Goal: Task Accomplishment & Management: Complete application form

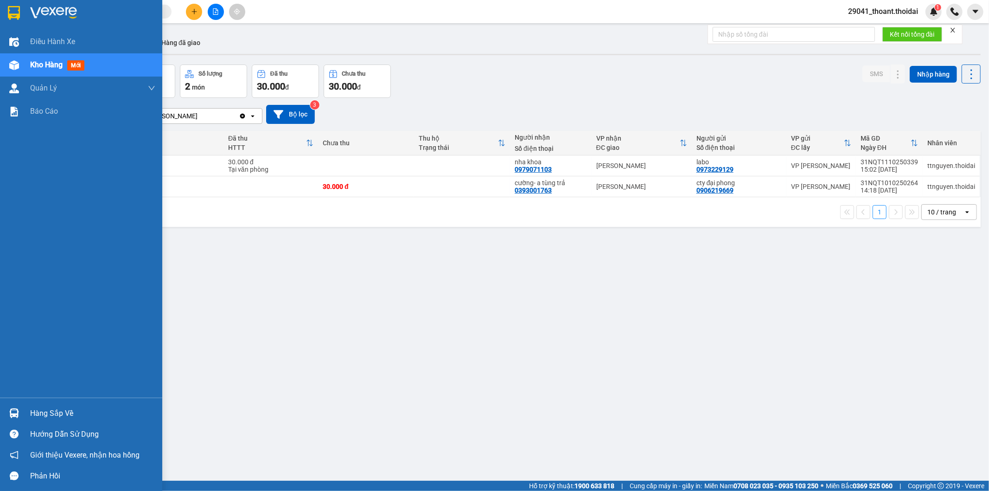
click at [87, 413] on div "Hàng sắp về" at bounding box center [92, 413] width 125 height 14
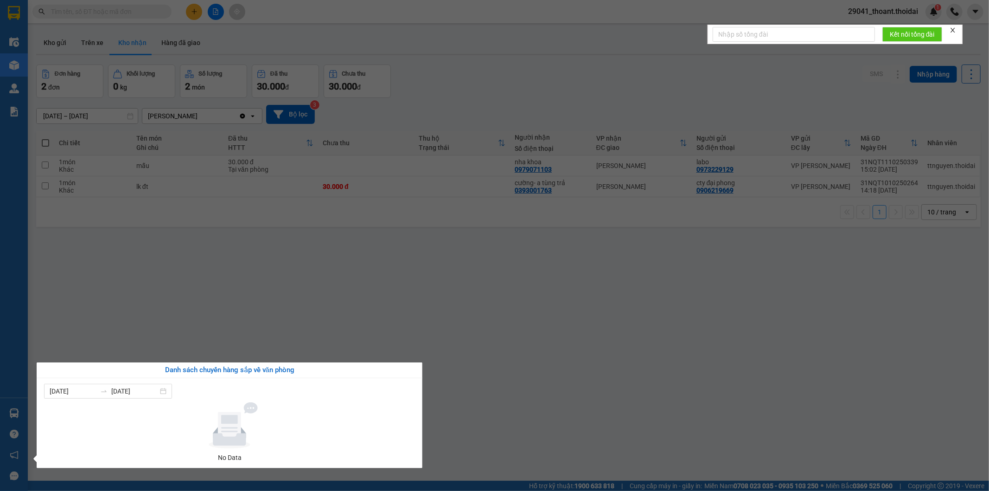
click at [501, 423] on section "Kết quả [PERSON_NAME] ( 0 ) Bộ lọc No Data 29041_thoant.thoidai 1 Điều [PERSON_…" at bounding box center [494, 245] width 989 height 491
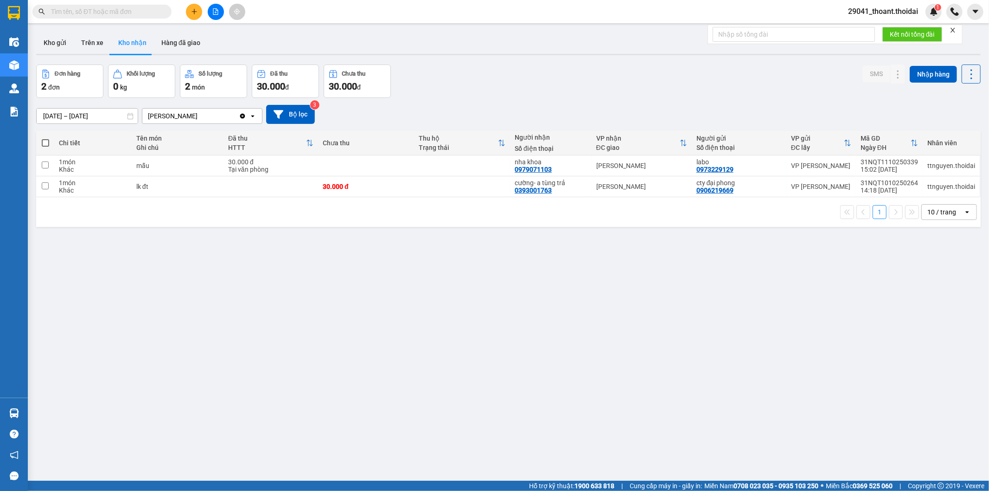
click at [120, 8] on input "text" at bounding box center [105, 11] width 109 height 10
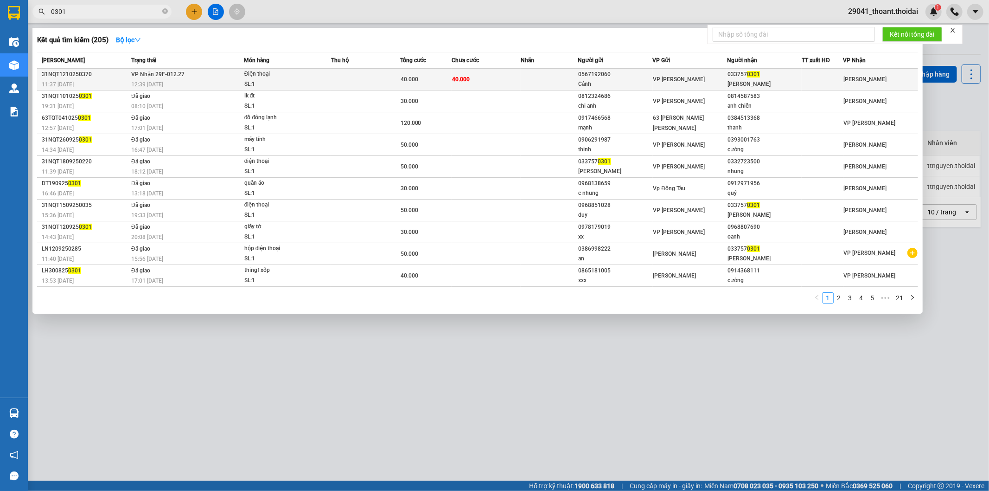
type input "0301"
click at [288, 86] on div "SL: 1" at bounding box center [279, 84] width 70 height 10
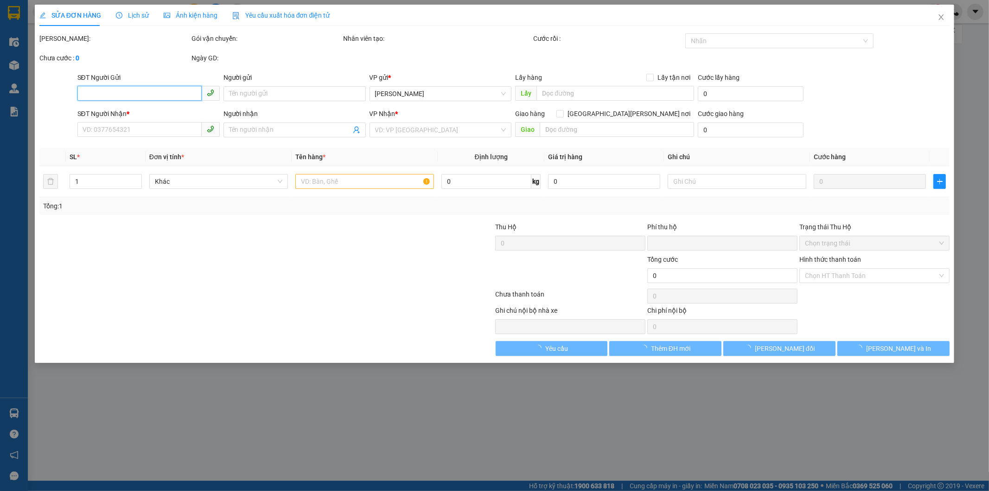
type input "0567192060"
type input "Cảnh"
type input "0337570301"
type input "[PERSON_NAME]"
type input "0"
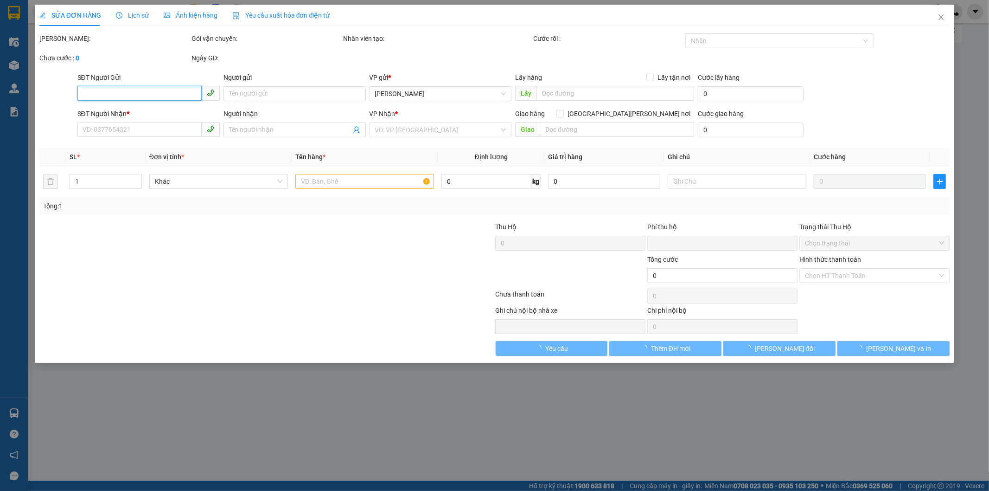
type input "40.000"
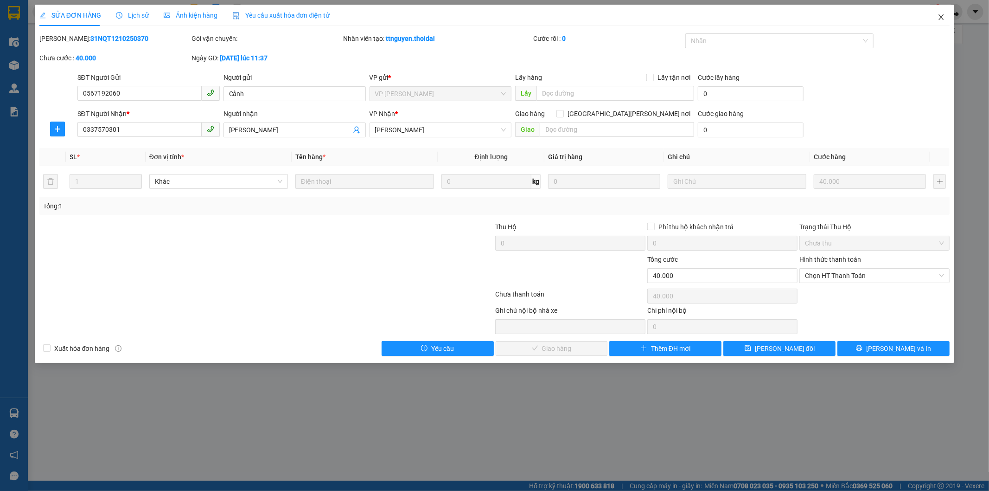
click at [942, 16] on icon "close" at bounding box center [941, 16] width 7 height 7
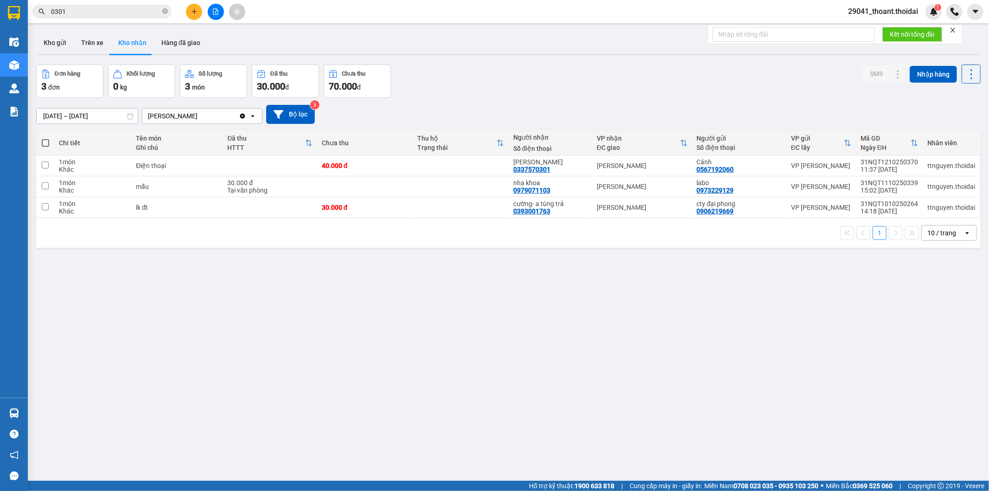
click at [448, 312] on div "ver 1.8.146 Kho gửi Trên xe [PERSON_NAME] Hàng đã [PERSON_NAME] hàng 3 đơn [PER…" at bounding box center [508, 273] width 952 height 491
drag, startPoint x: 688, startPoint y: 167, endPoint x: 741, endPoint y: 167, distance: 52.9
click at [741, 167] on td "[PERSON_NAME] 0567192060" at bounding box center [739, 165] width 94 height 21
checkbox input "true"
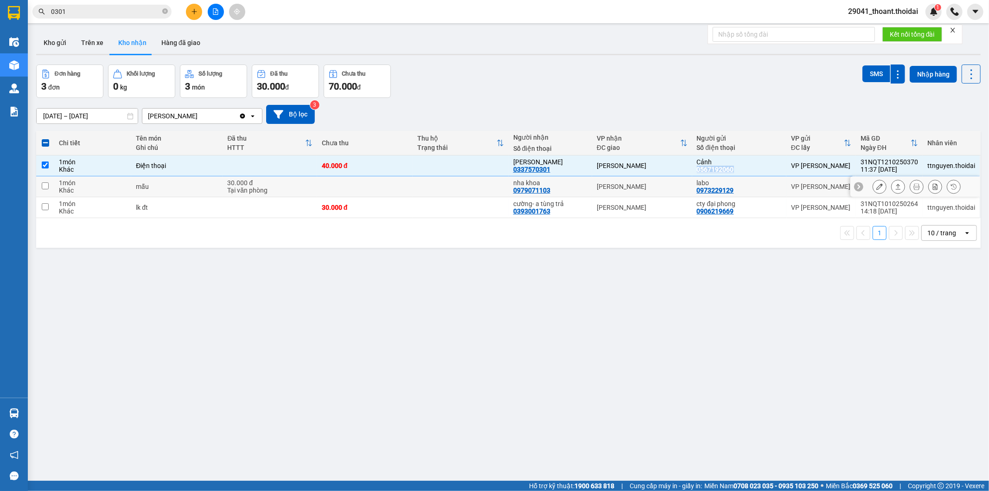
copy div "0567192060"
click at [69, 7] on input "0301" at bounding box center [105, 11] width 109 height 10
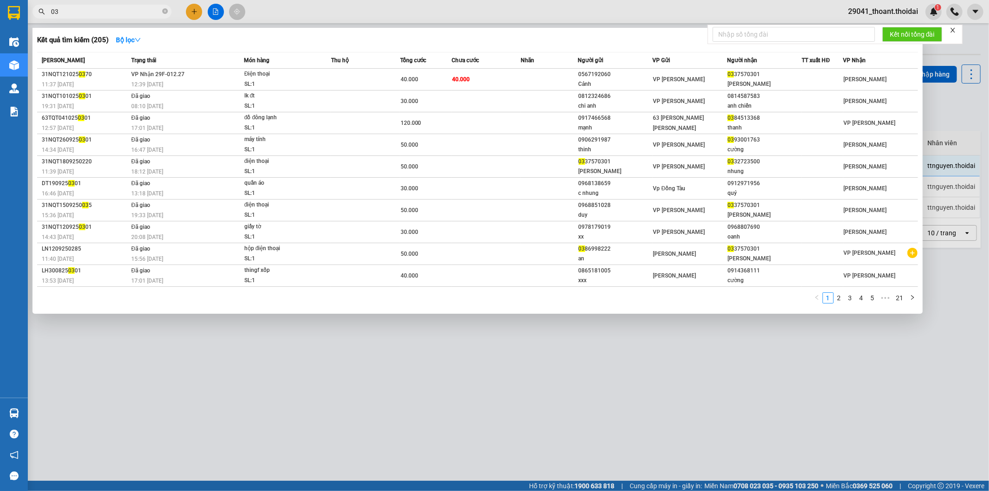
type input "0"
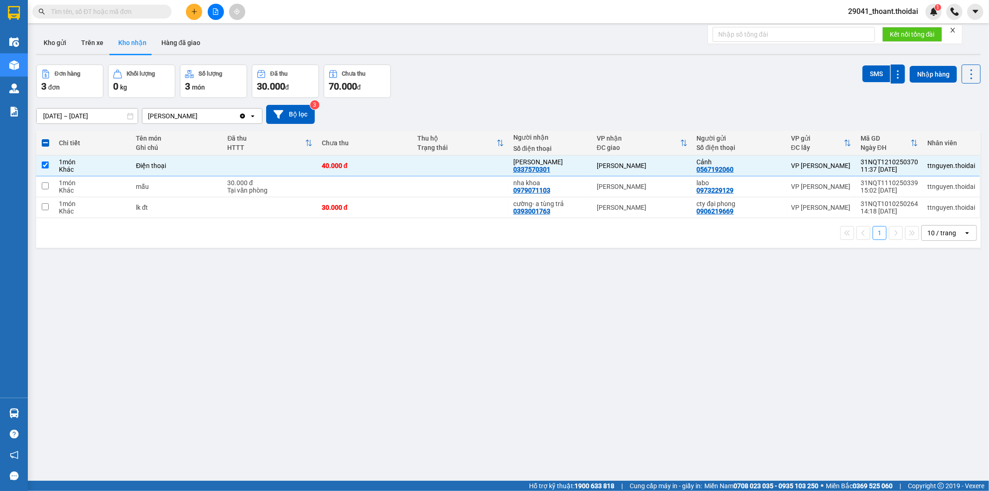
click at [149, 12] on input "text" at bounding box center [105, 11] width 109 height 10
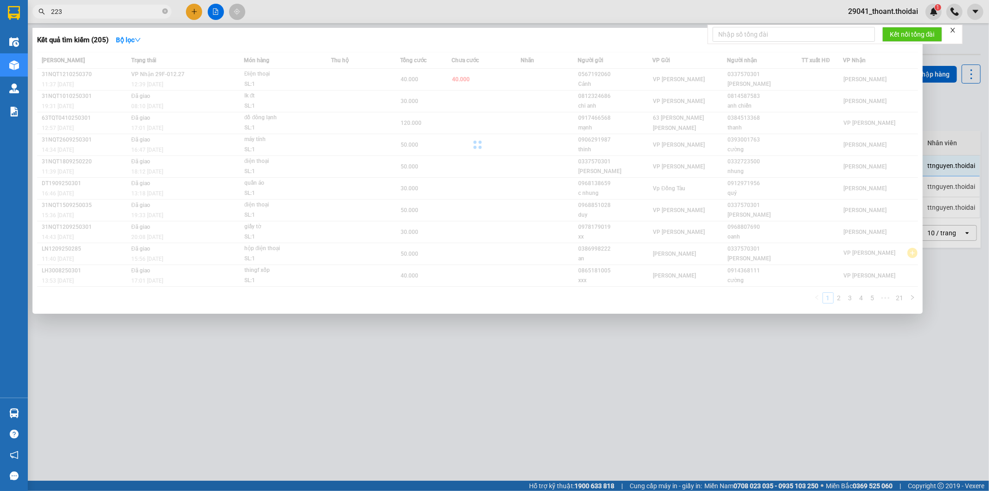
type input "2239"
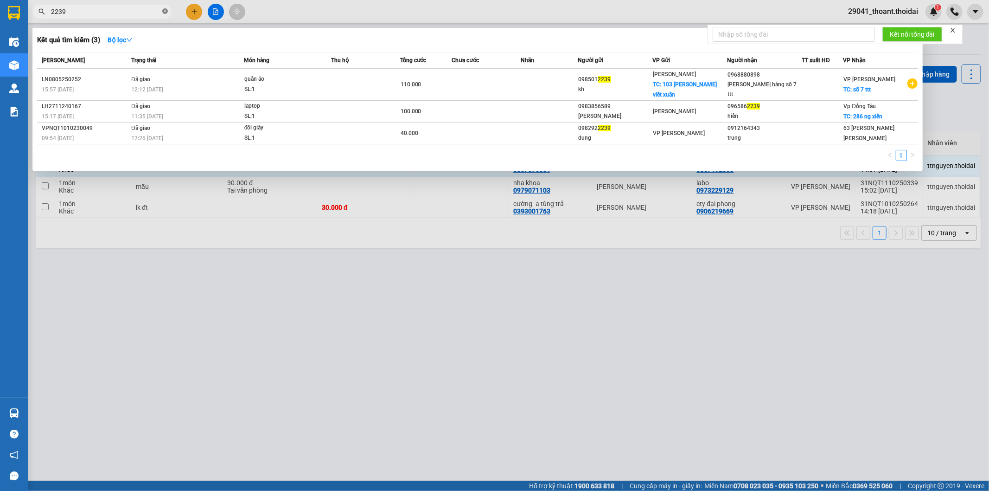
click at [167, 13] on icon "close-circle" at bounding box center [165, 11] width 6 height 6
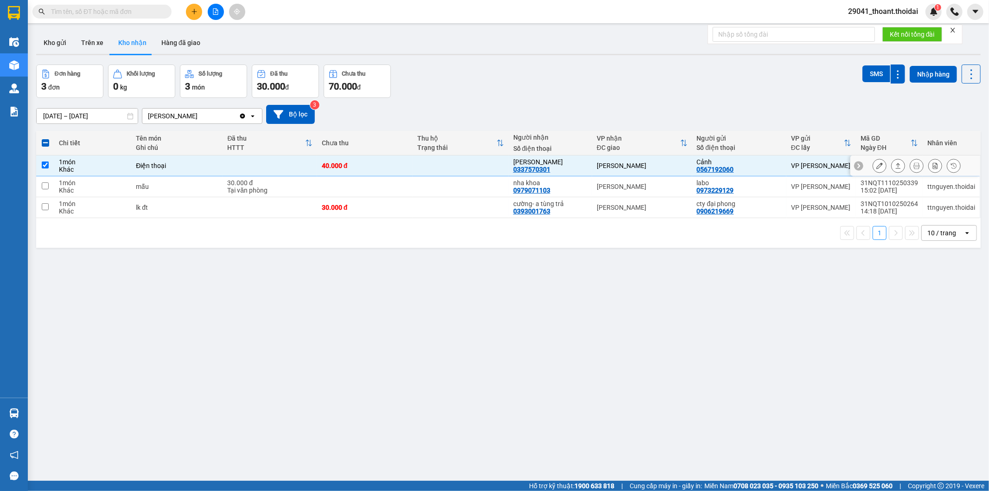
click at [877, 165] on icon at bounding box center [880, 165] width 6 height 6
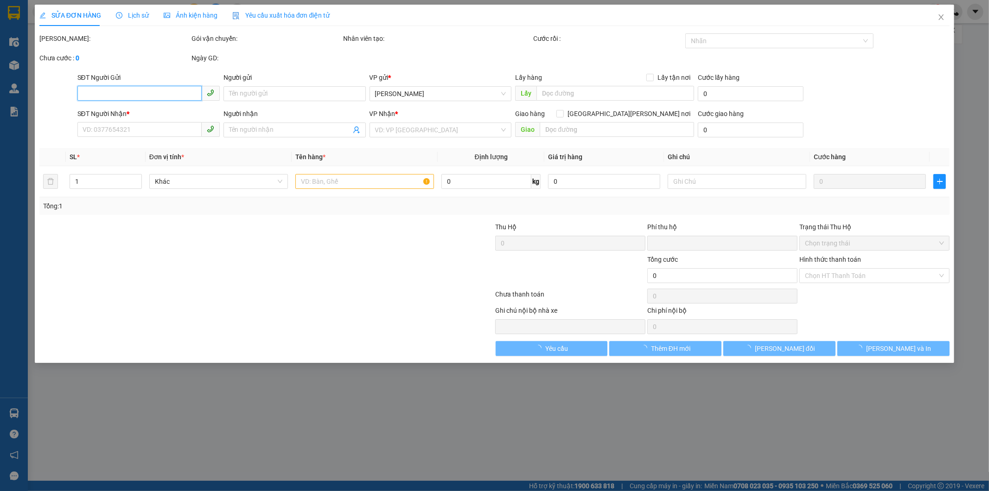
type input "0567192060"
type input "Cảnh"
type input "0337570301"
type input "[PERSON_NAME]"
type input "0"
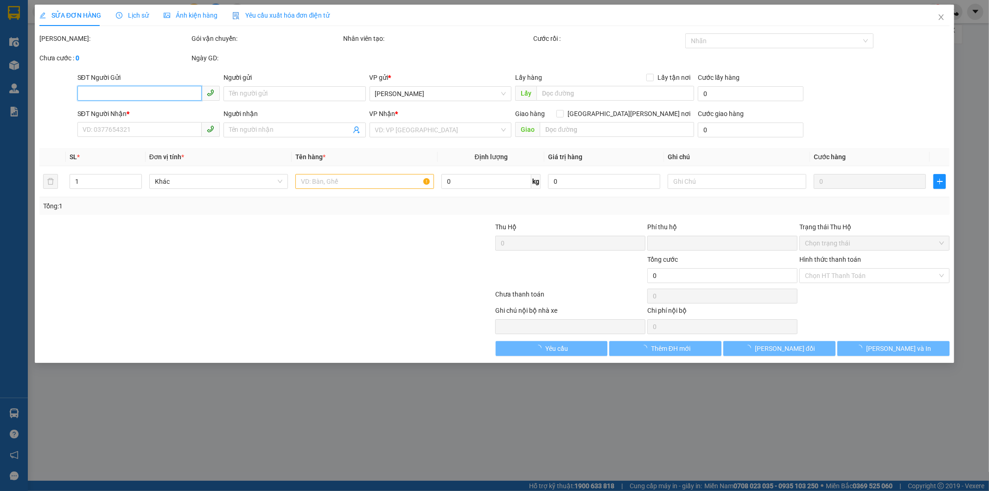
type input "40.000"
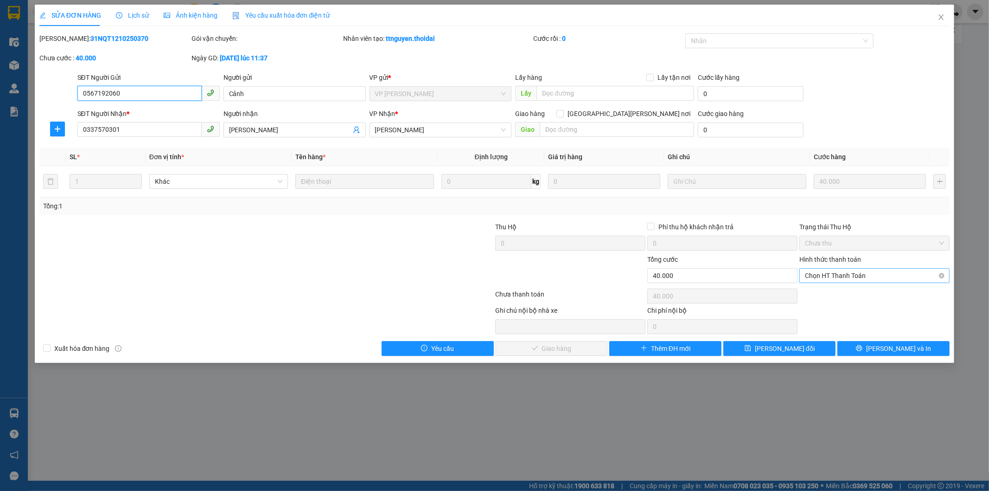
click at [895, 275] on span "Chọn HT Thanh Toán" at bounding box center [874, 276] width 139 height 14
click at [857, 289] on div "Tại văn phòng" at bounding box center [875, 294] width 139 height 10
type input "0"
click at [546, 346] on span "[PERSON_NAME] và [PERSON_NAME] hàng" at bounding box center [575, 348] width 125 height 10
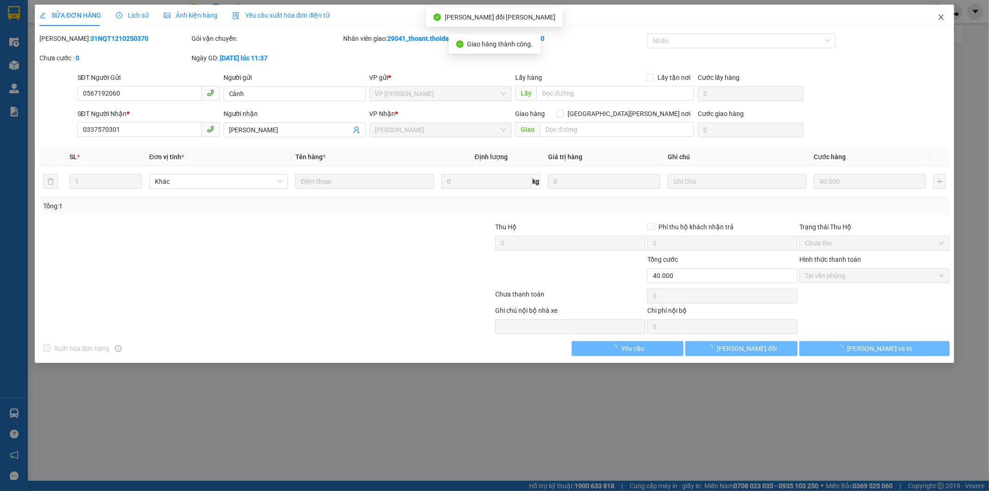
click at [944, 12] on span "Close" at bounding box center [942, 18] width 26 height 26
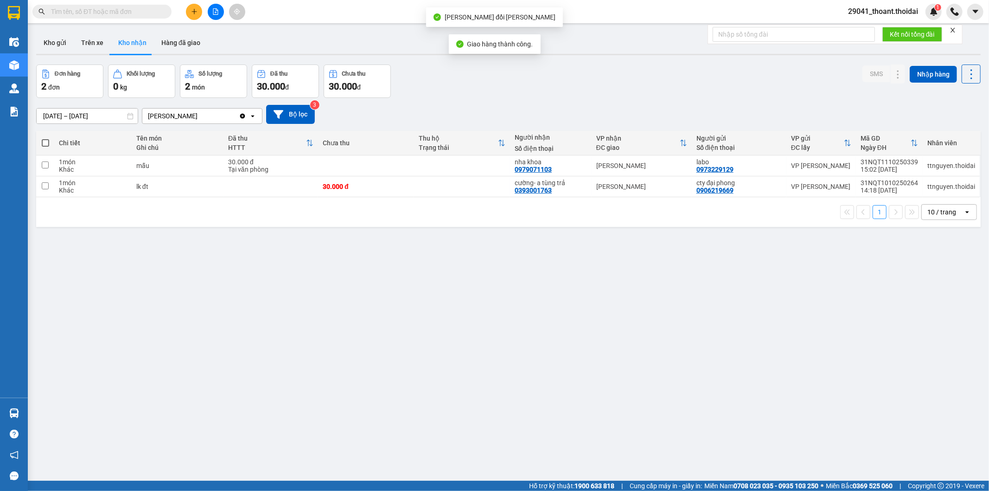
click at [340, 233] on div "ver 1.8.146 Kho gửi Trên xe [PERSON_NAME] Hàng đã [PERSON_NAME] hàng 2 đơn [PER…" at bounding box center [508, 273] width 952 height 491
click at [142, 12] on input "text" at bounding box center [105, 11] width 109 height 10
paste input "0357046879"
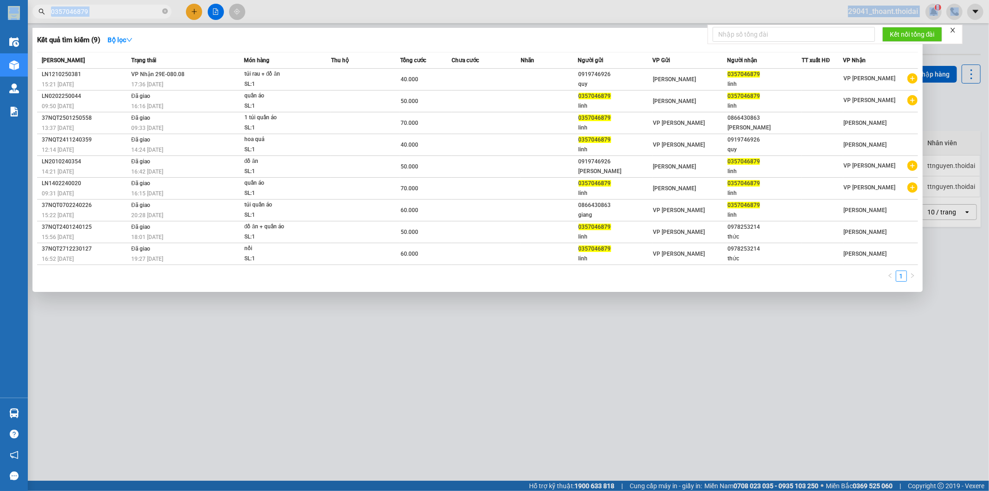
drag, startPoint x: 114, startPoint y: 5, endPoint x: 0, endPoint y: 20, distance: 114.7
click at [0, 20] on section "Kết quả [PERSON_NAME] ( 9 ) Bộ lọc Mã ĐH Trạng thái Món hàng Thu hộ Tổng [PERSO…" at bounding box center [494, 245] width 989 height 491
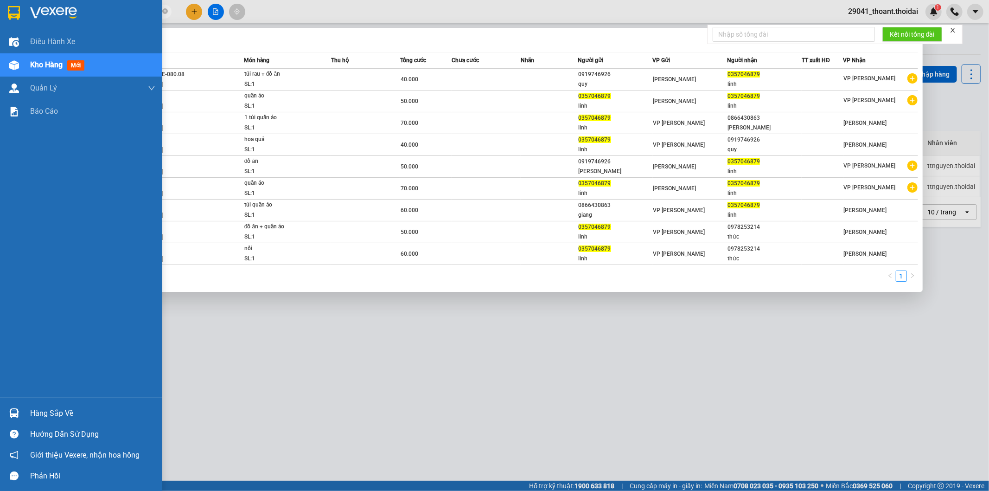
drag, startPoint x: 109, startPoint y: 11, endPoint x: 0, endPoint y: -5, distance: 109.7
click at [0, 0] on html "Kết quả [PERSON_NAME] ( 9 ) Bộ lọc Mã ĐH Trạng thái Món hàng Thu hộ Tổng [PERSO…" at bounding box center [494, 245] width 989 height 491
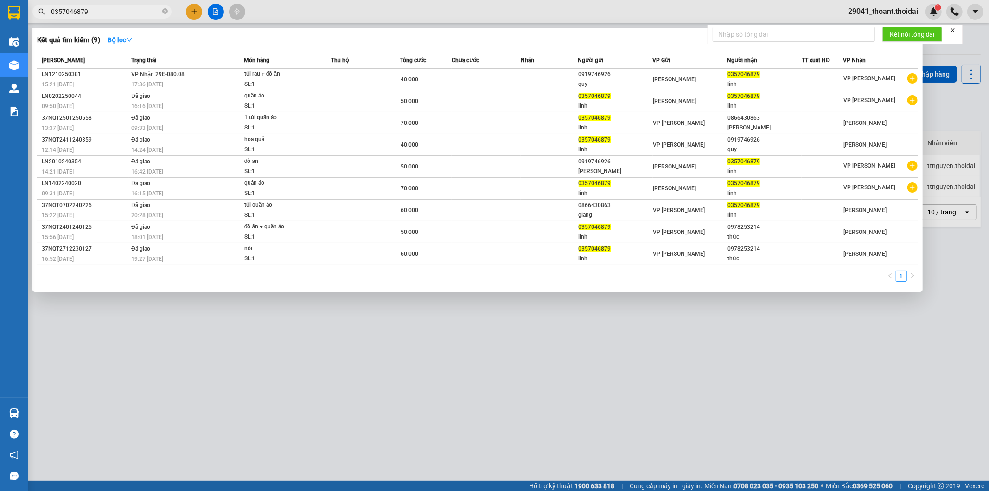
paste input "974720078"
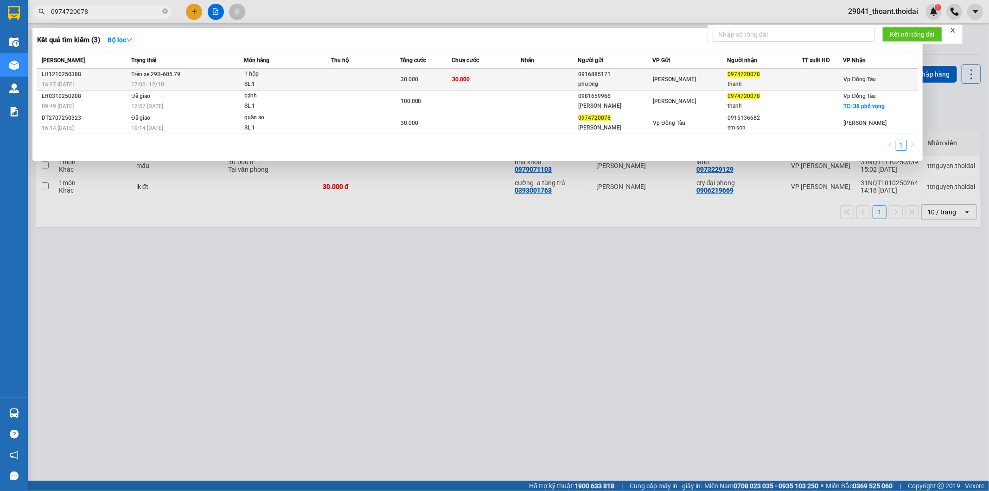
type input "0974720078"
click at [319, 77] on span "1 hộp SL: 1" at bounding box center [287, 79] width 86 height 20
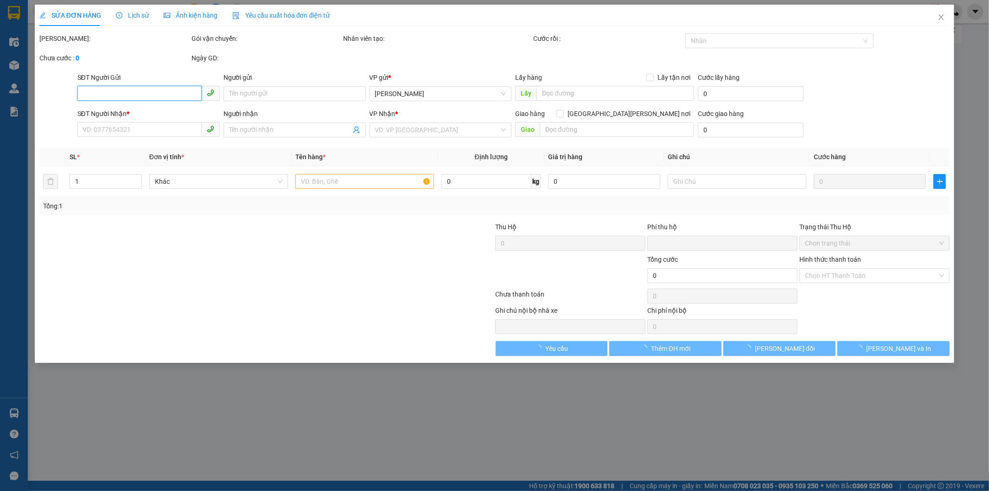
type input "0916885171"
type input "phượng"
type input "0974720078"
type input "thanh"
type input "0"
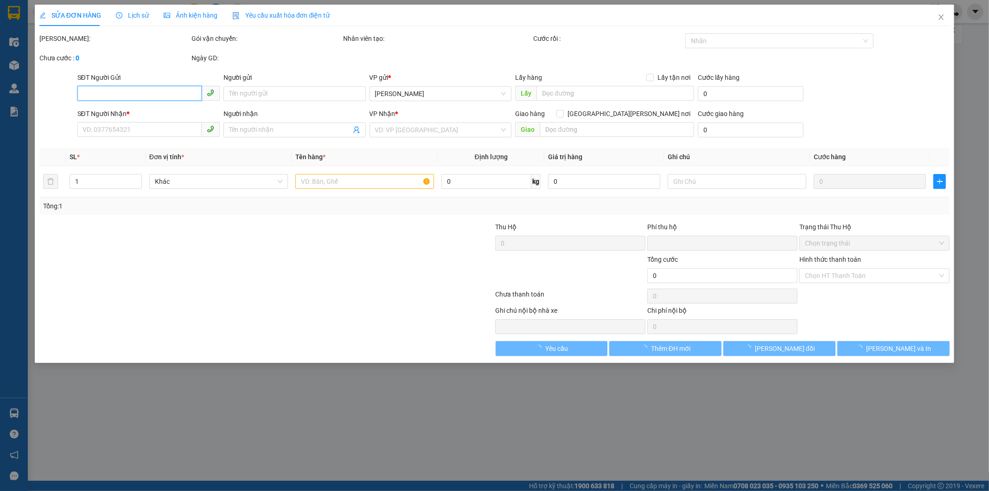
type input "30.000"
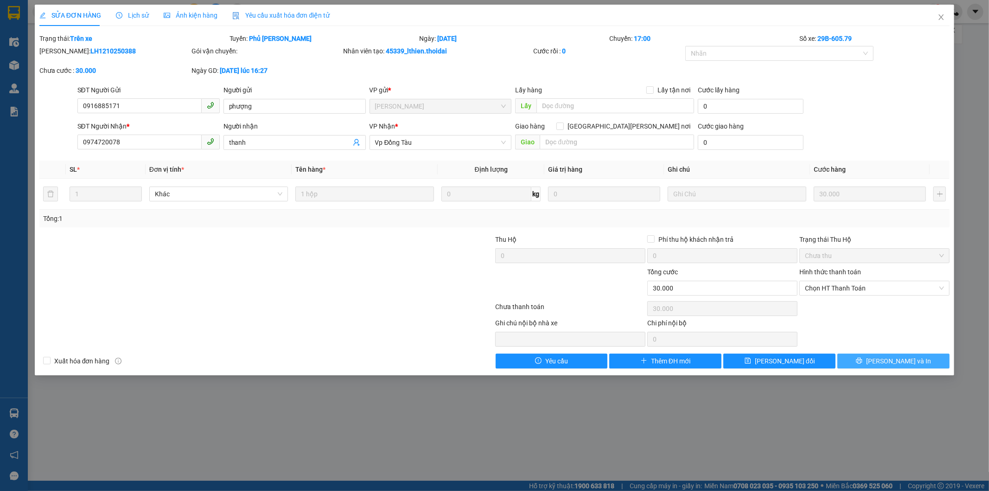
click at [897, 362] on span "[PERSON_NAME] và In" at bounding box center [898, 361] width 65 height 10
